Goal: Information Seeking & Learning: Understand process/instructions

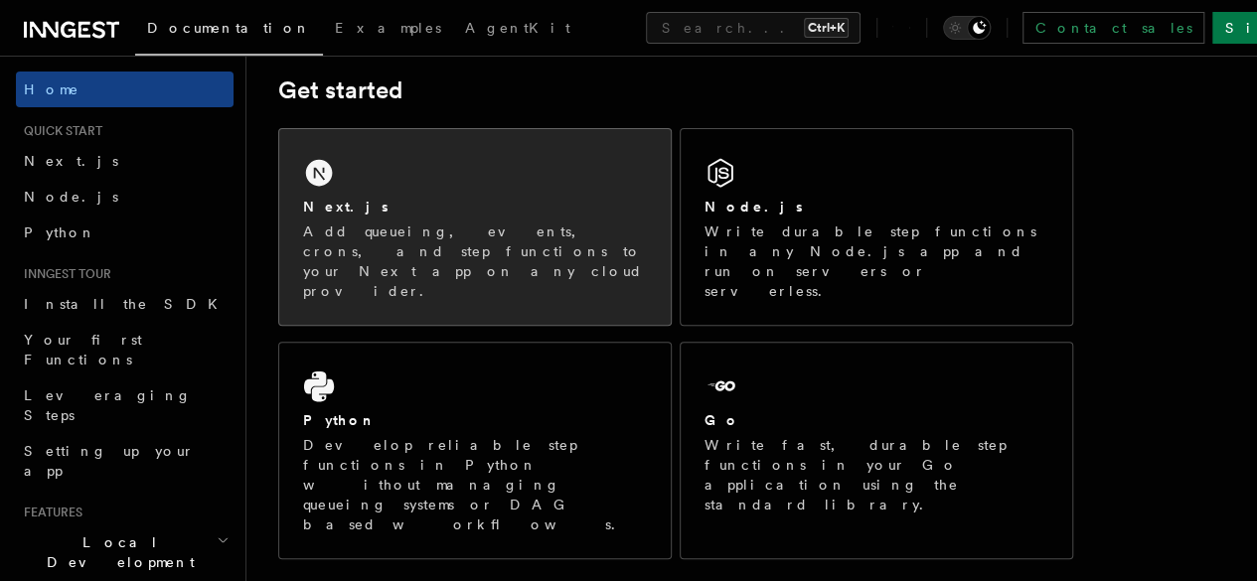
scroll to position [298, 0]
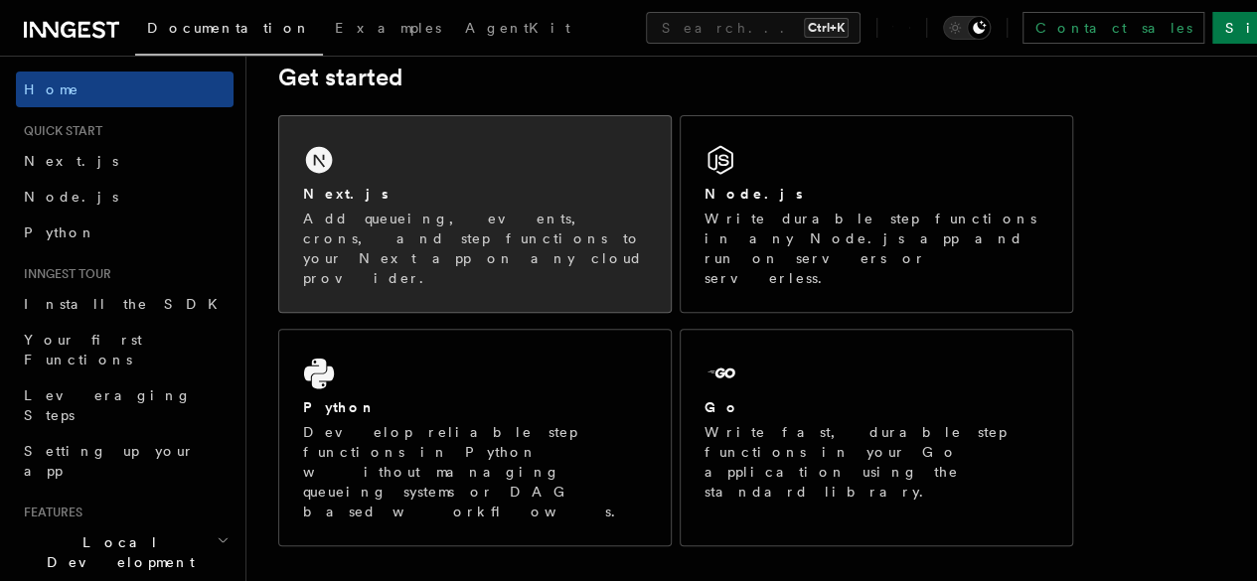
click at [505, 200] on div "Next.js Add queueing, events, crons, and step functions to your Next app on any…" at bounding box center [475, 214] width 392 height 196
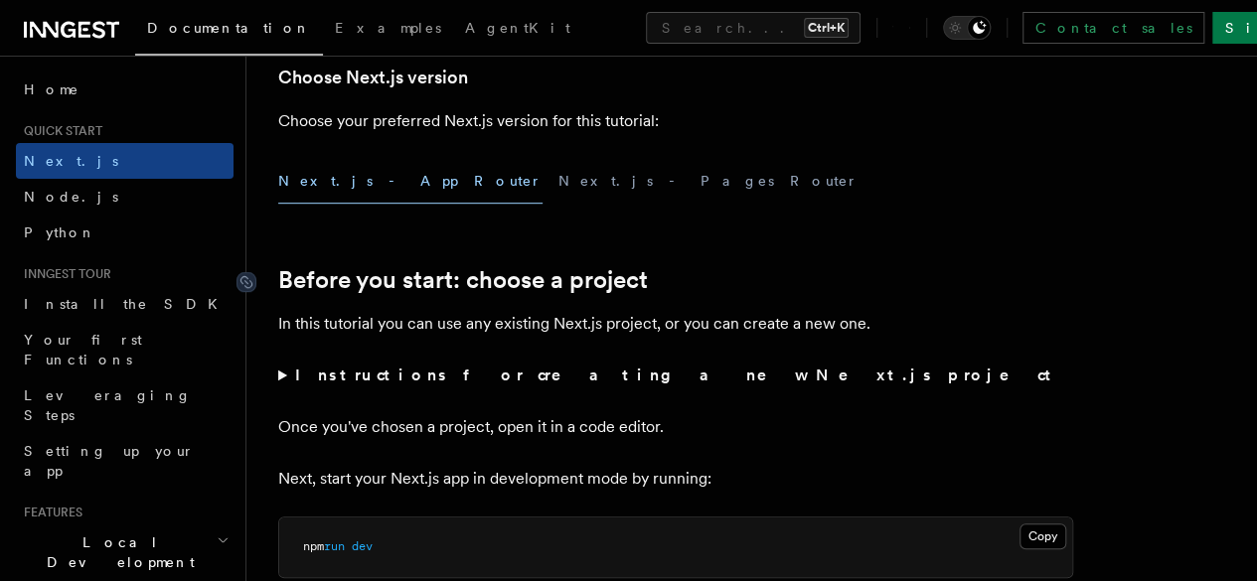
scroll to position [525, 0]
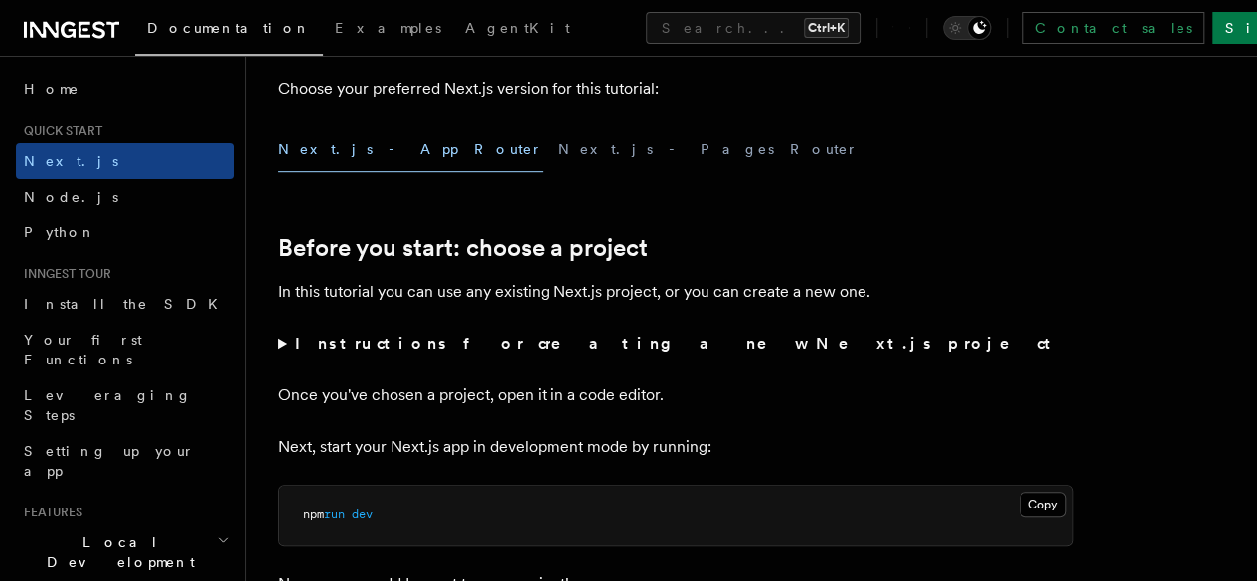
click at [338, 172] on button "Next.js - App Router" at bounding box center [410, 149] width 264 height 45
click at [363, 172] on button "Next.js - App Router" at bounding box center [410, 149] width 264 height 45
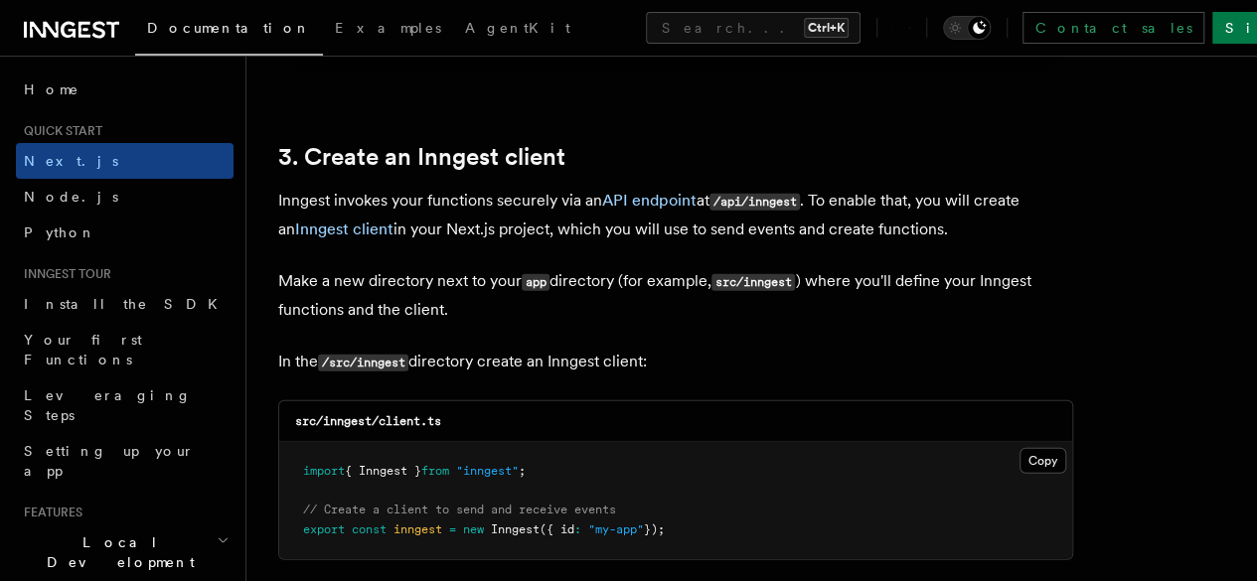
scroll to position [2314, 0]
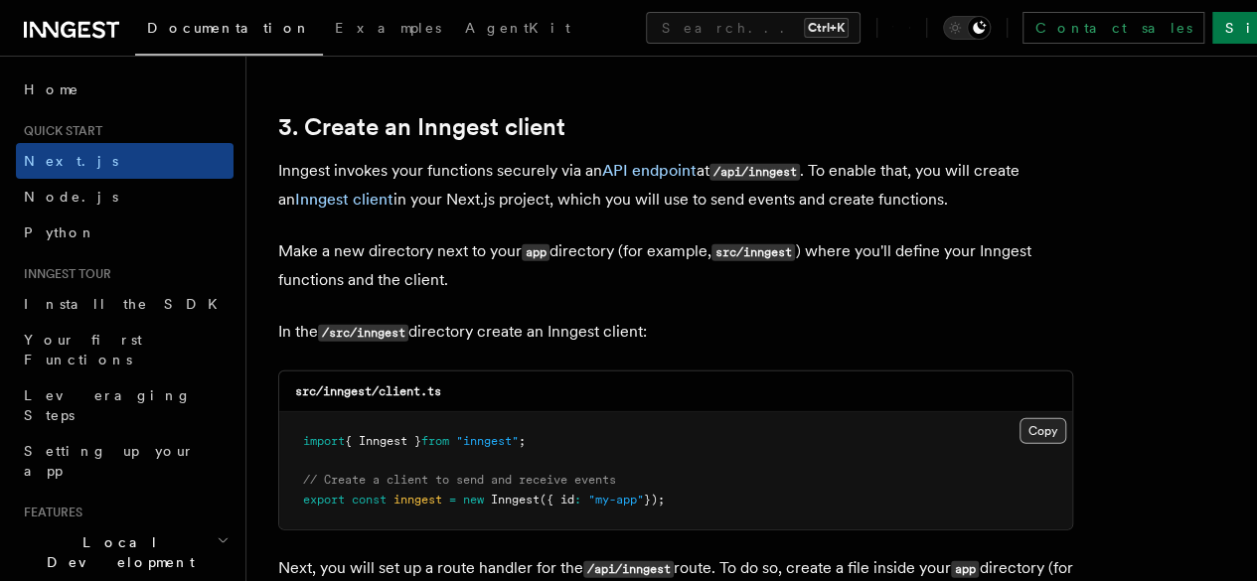
click at [1020, 418] on button "Copy Copied" at bounding box center [1043, 431] width 47 height 26
click at [957, 30] on icon "Toggle dark mode" at bounding box center [954, 28] width 5 height 5
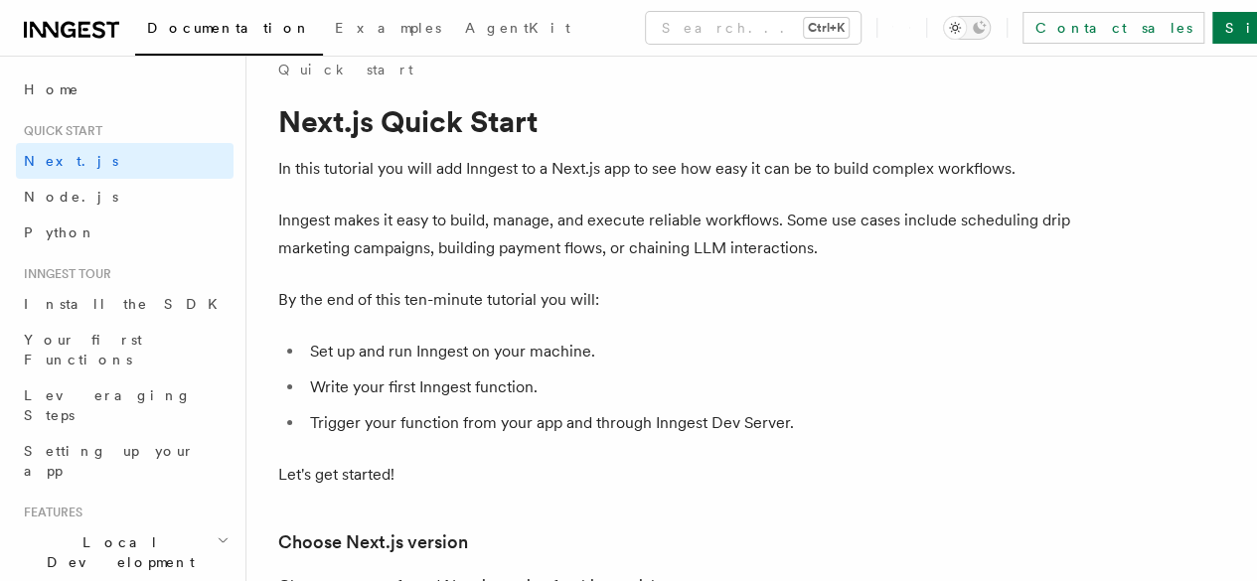
scroll to position [0, 0]
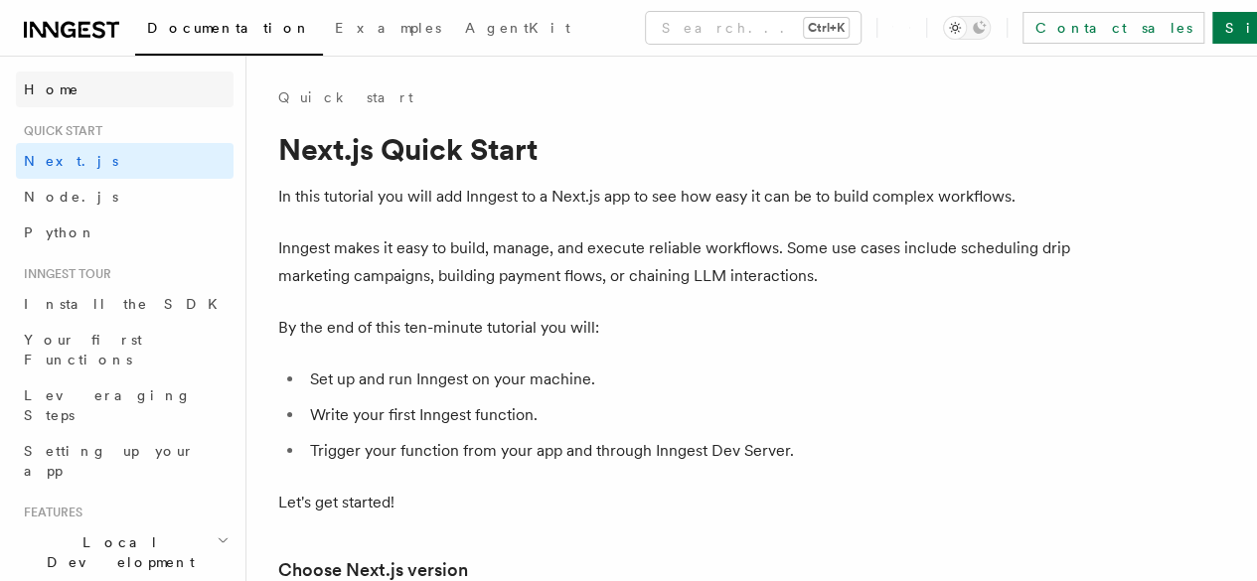
click at [45, 89] on span "Home" at bounding box center [52, 90] width 56 height 20
